Goal: Information Seeking & Learning: Understand process/instructions

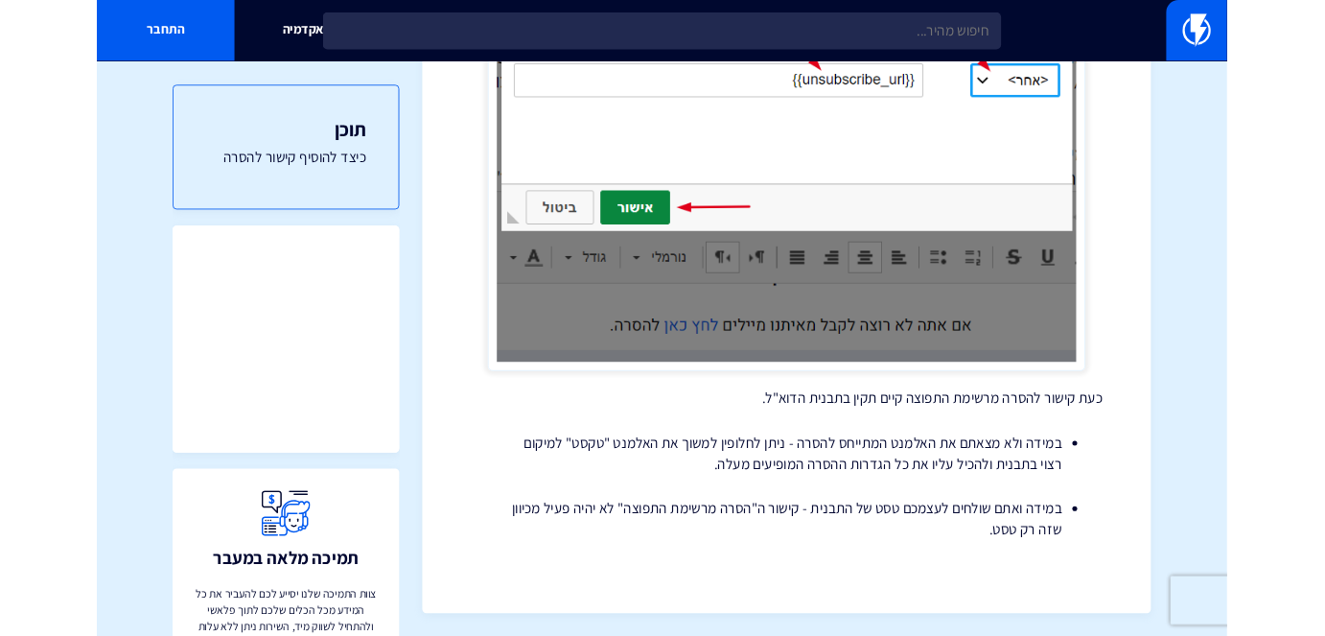
scroll to position [1454, 0]
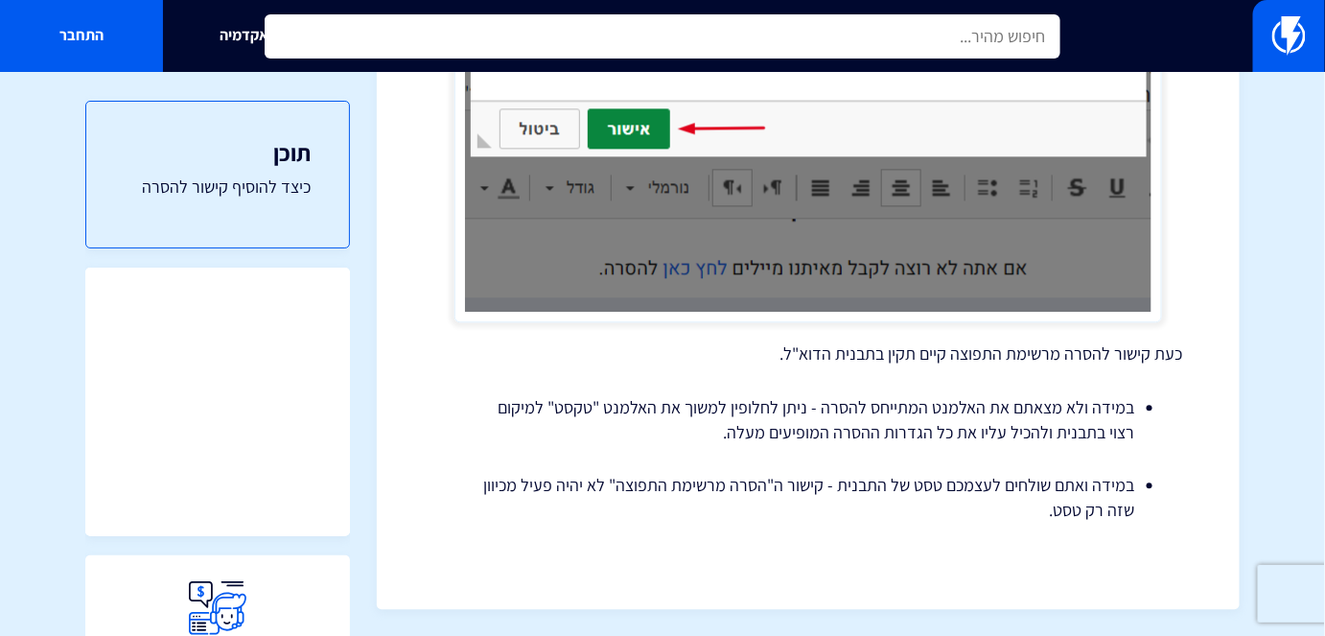
click at [880, 38] on input "text" at bounding box center [662, 36] width 795 height 44
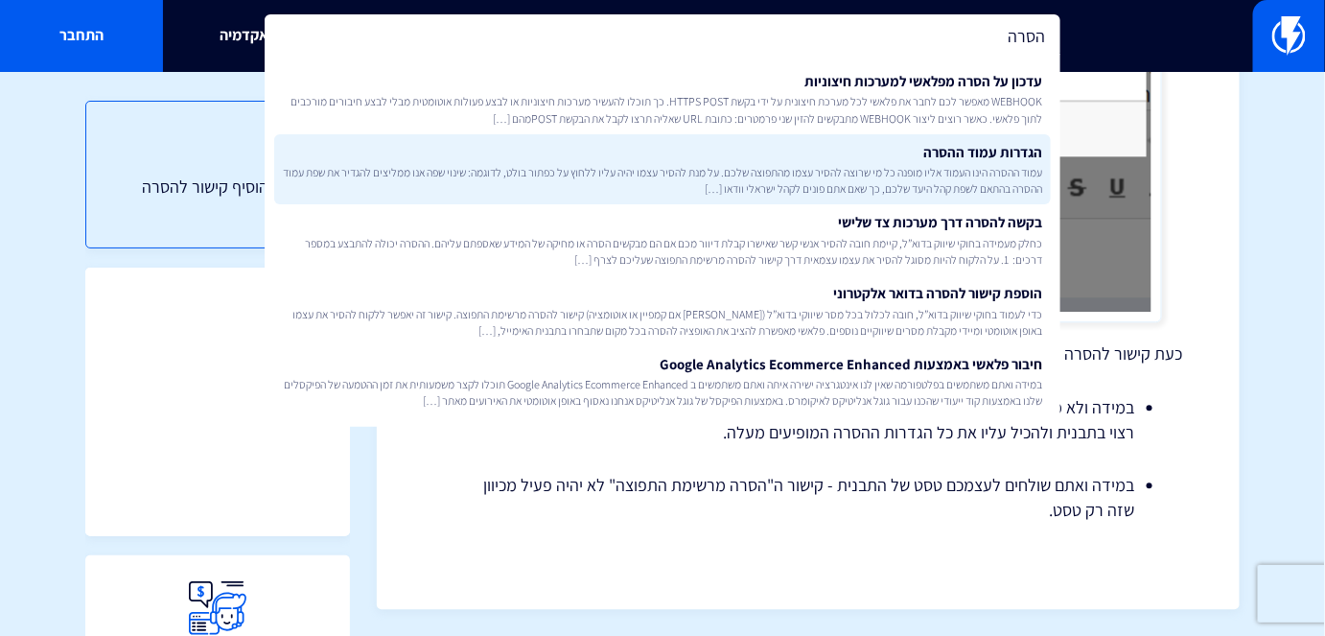
type input "הסרה"
click at [990, 172] on span "עמוד ההסרה הינו העמוד אליו מופנה כל מי שרוצה להסיר עצמו מהתפוצה שלכם. על מנת לה…" at bounding box center [662, 180] width 760 height 33
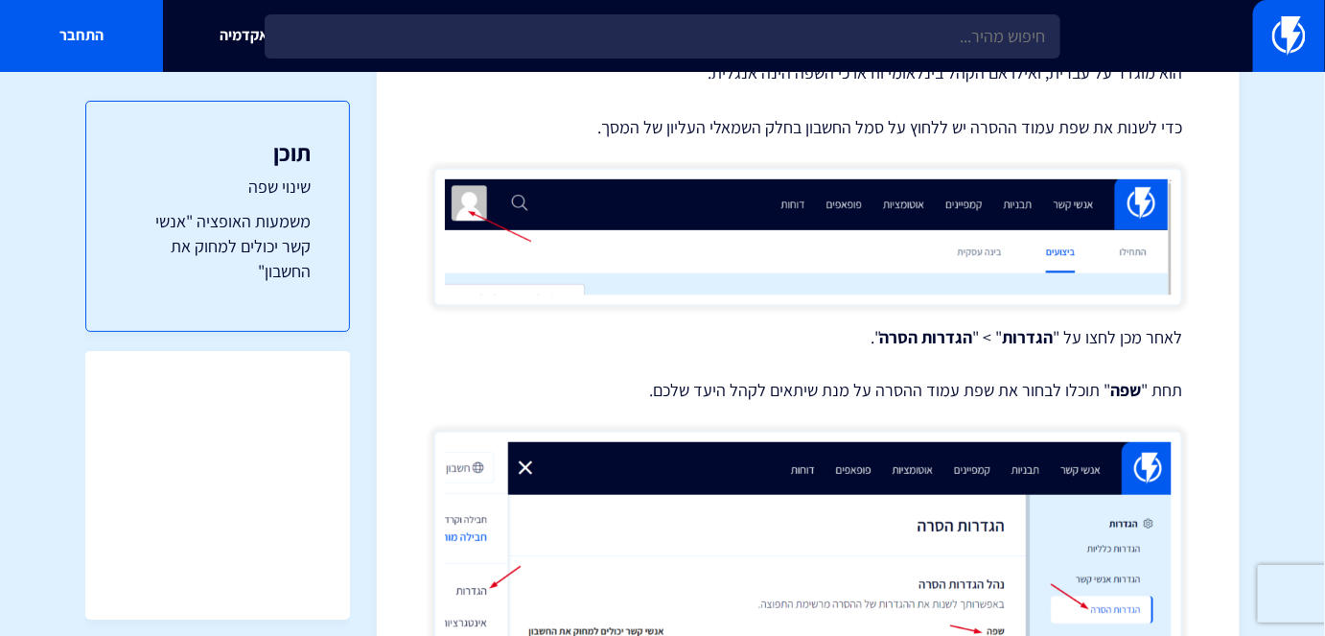
scroll to position [959, 0]
